Goal: Information Seeking & Learning: Learn about a topic

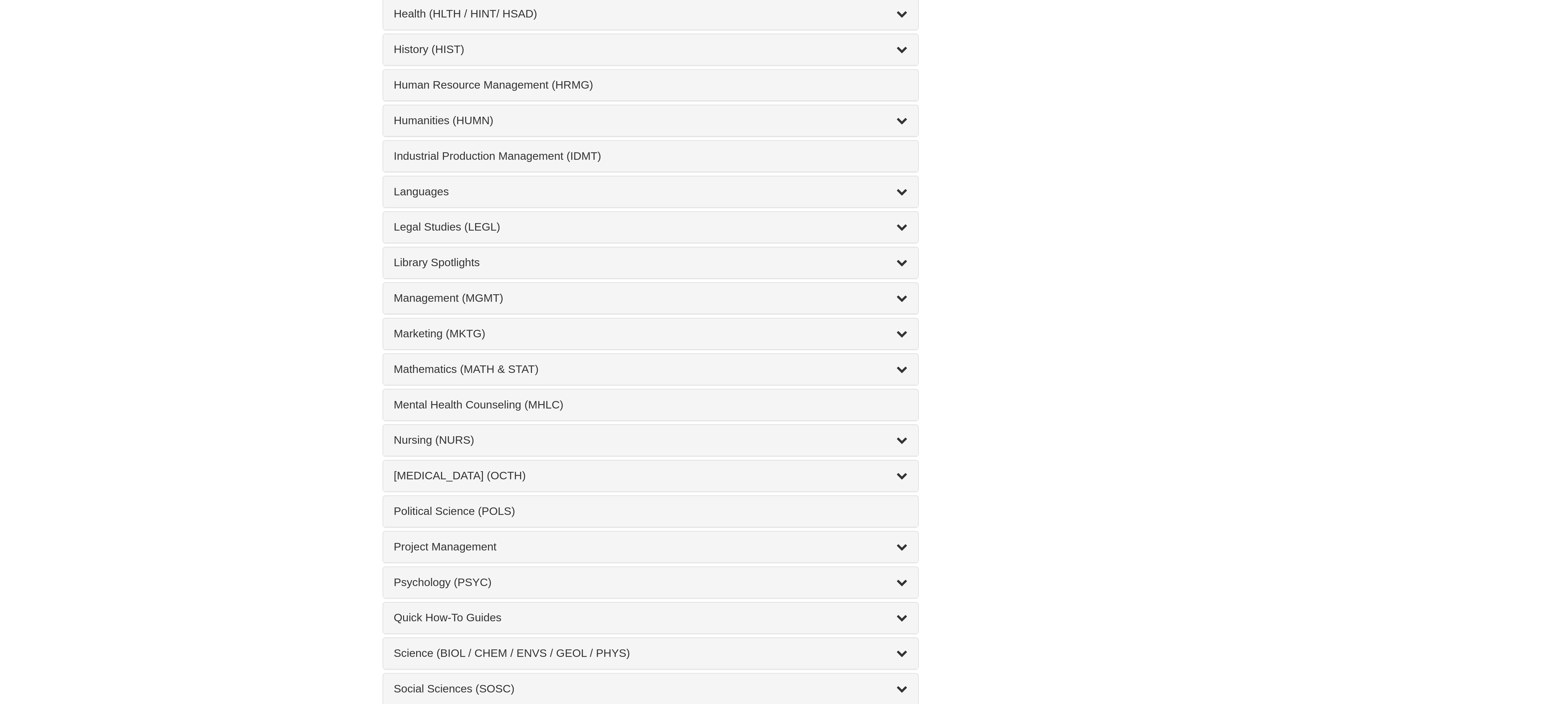
scroll to position [64, 0]
click at [705, 589] on div "Nursing (NURS) , 14 guides" at bounding box center [784, 585] width 230 height 7
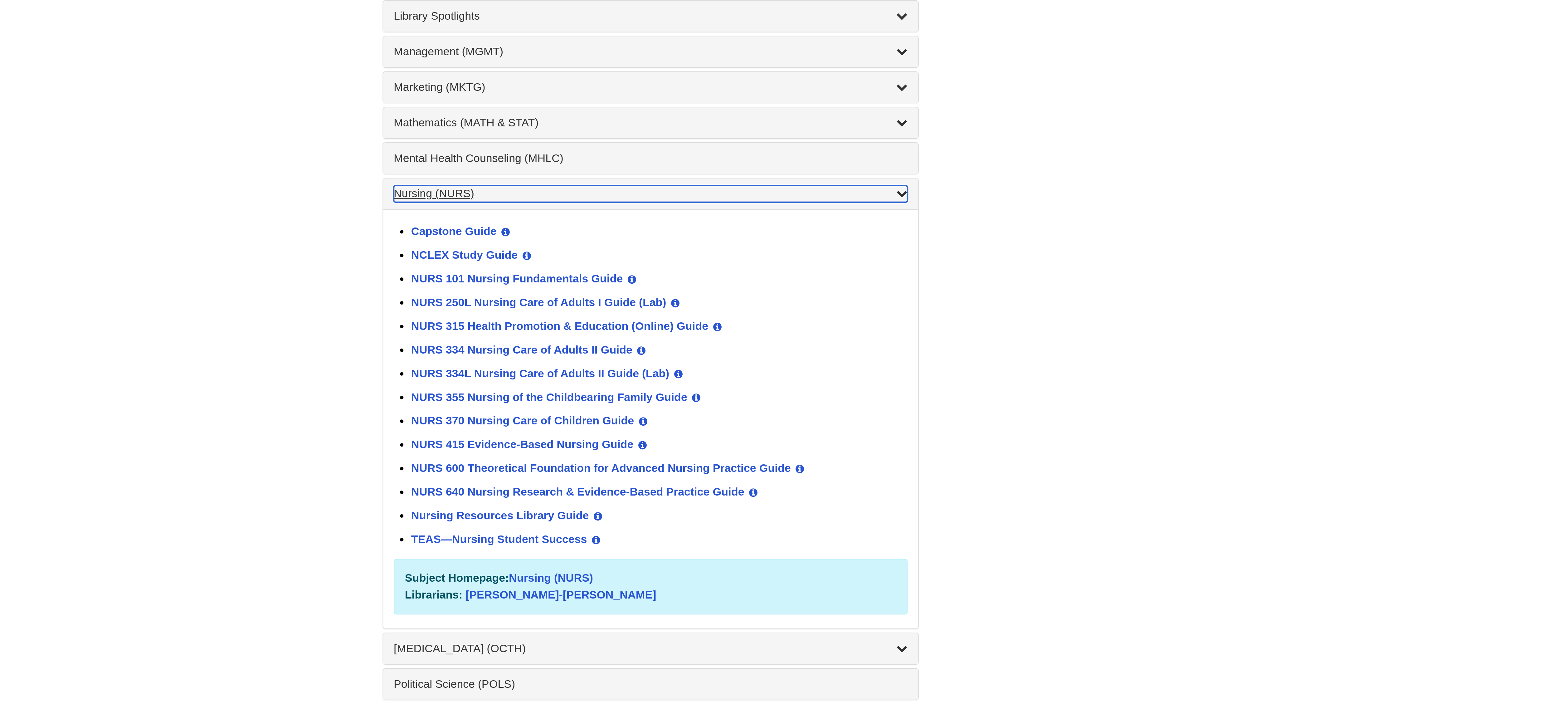
scroll to position [175, 0]
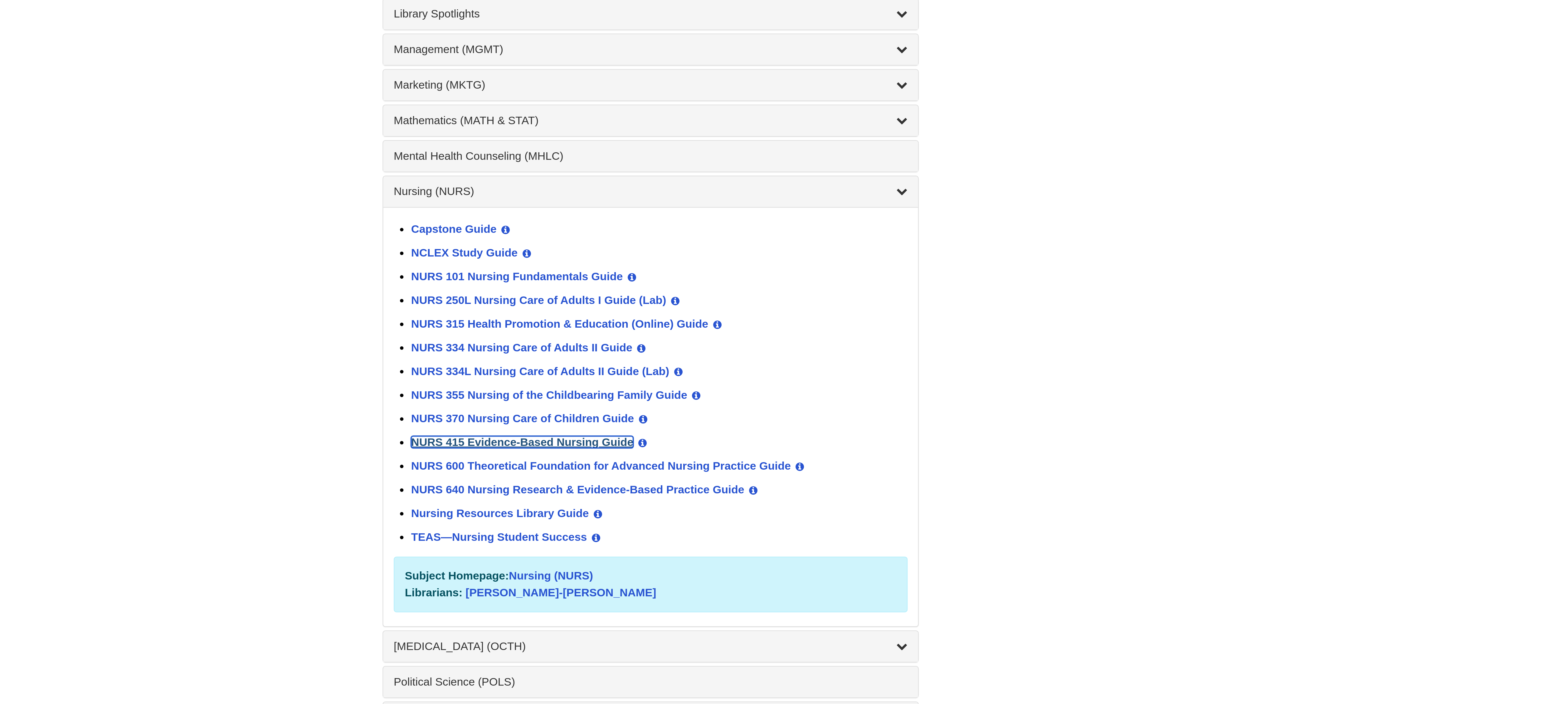
click at [733, 590] on link "NURS 415 Evidence-Based Nursing Guide" at bounding box center [726, 586] width 99 height 5
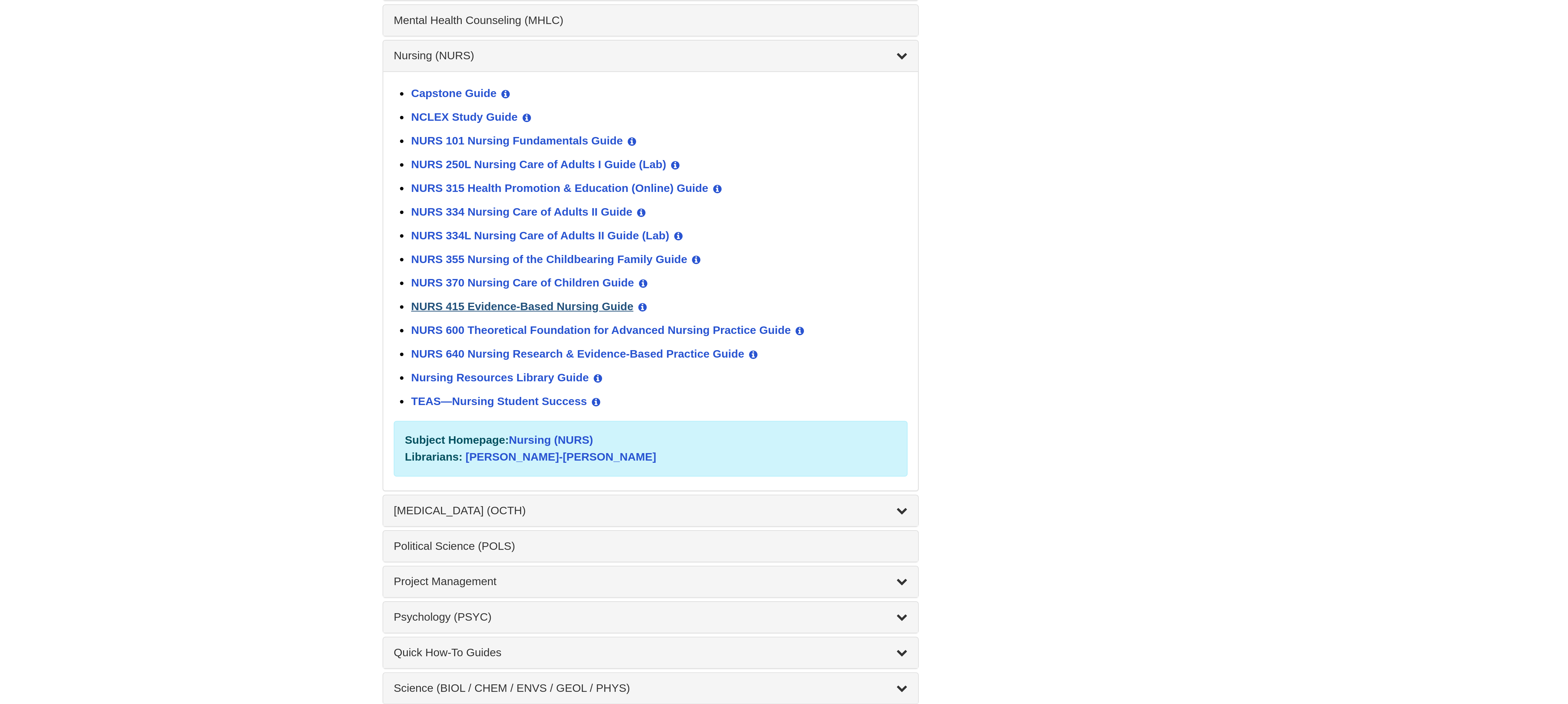
scroll to position [238, 0]
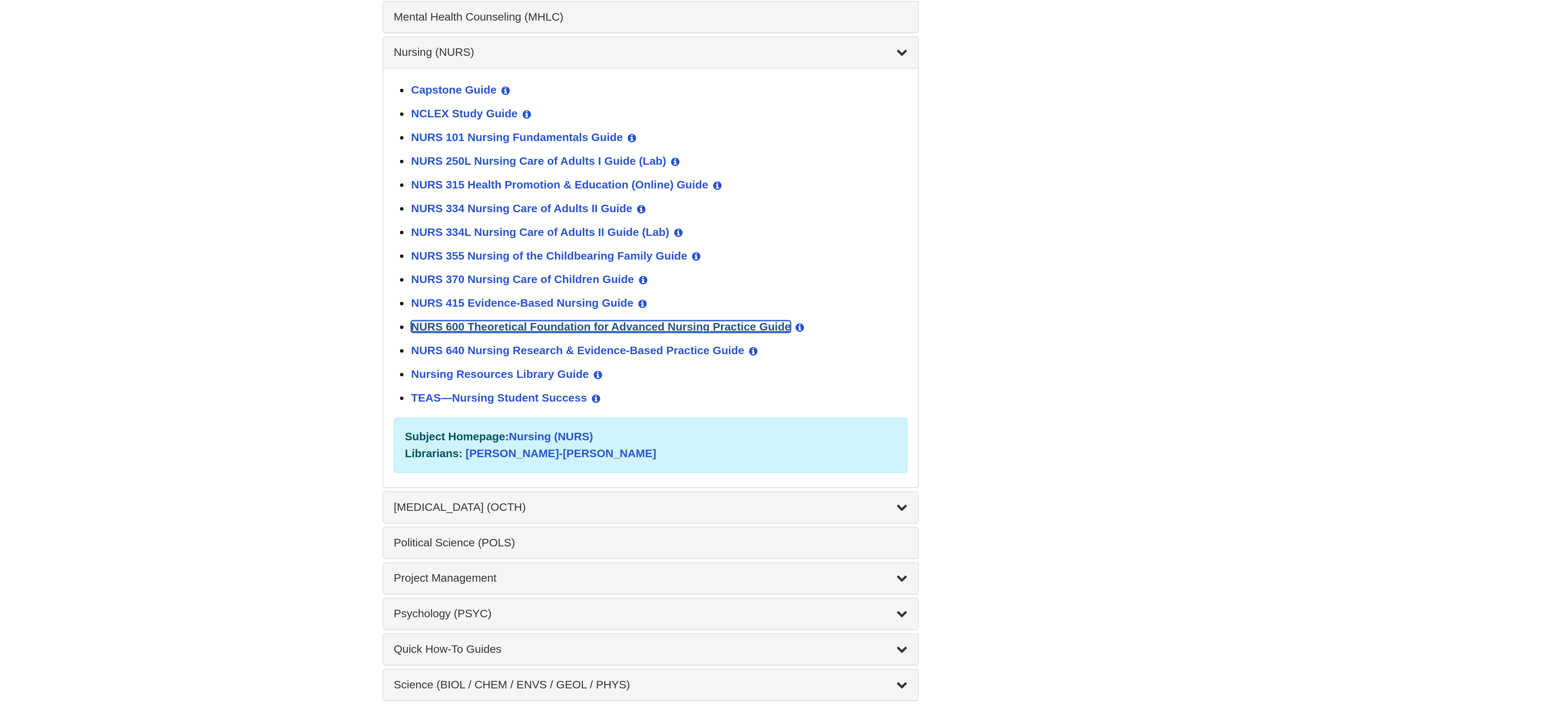
click at [756, 538] on link "NURS 600 Theoretical Foundation for Advanced Nursing Practice Guide" at bounding box center [761, 535] width 170 height 5
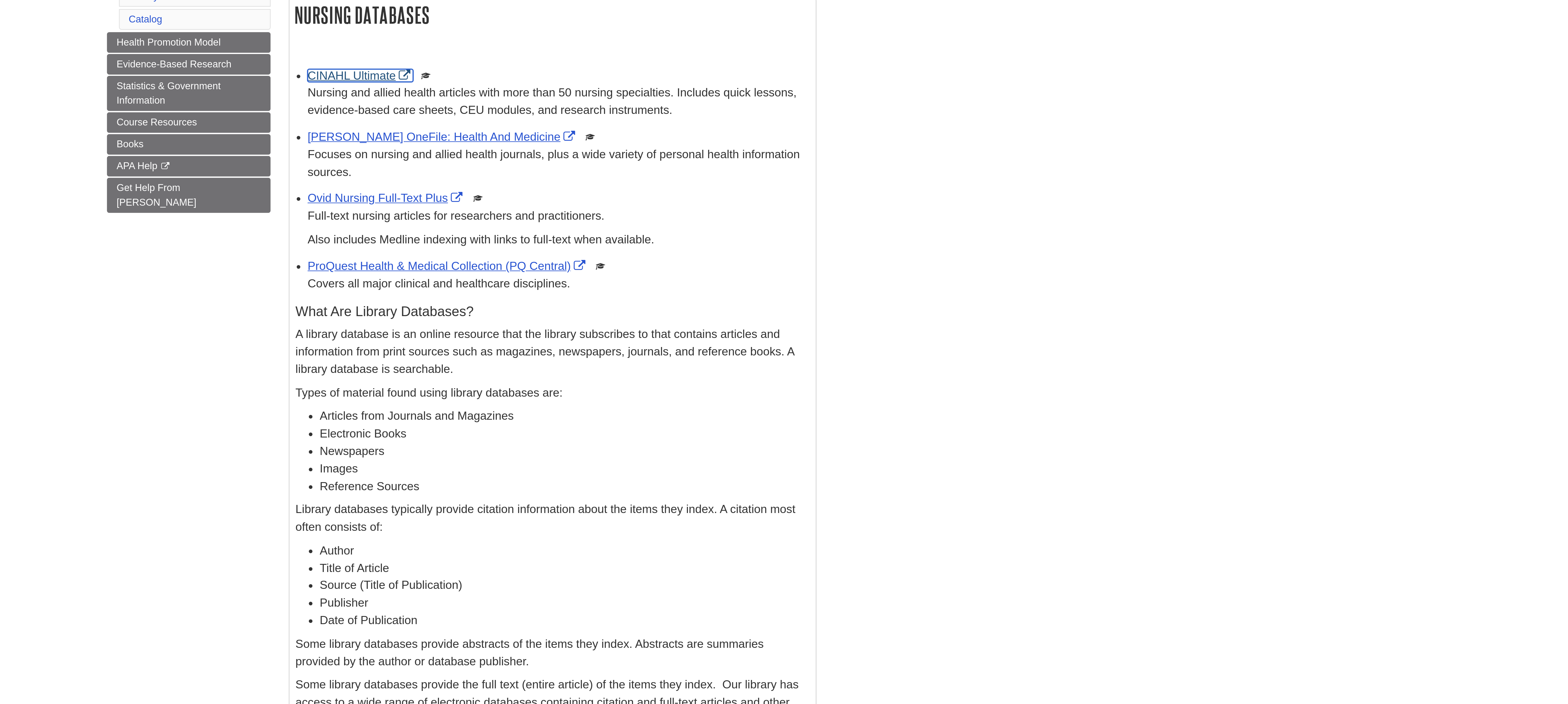
click at [726, 163] on link "CINAHL Ultimate" at bounding box center [732, 166] width 54 height 7
